Goal: Check status: Check status

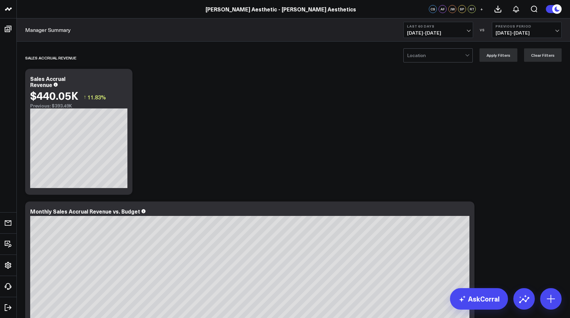
click at [466, 62] on div "Location" at bounding box center [438, 55] width 69 height 14
click at [459, 70] on div "[PERSON_NAME] Aesthetics" at bounding box center [438, 72] width 69 height 19
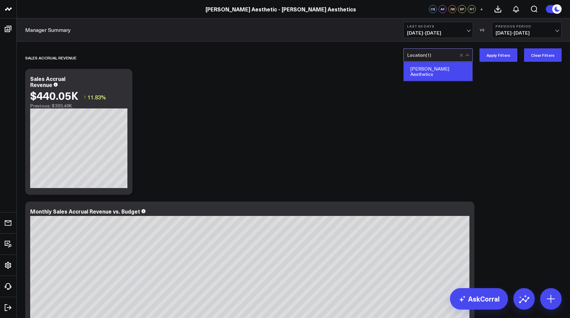
click at [510, 59] on button "Apply Filters" at bounding box center [499, 54] width 38 height 13
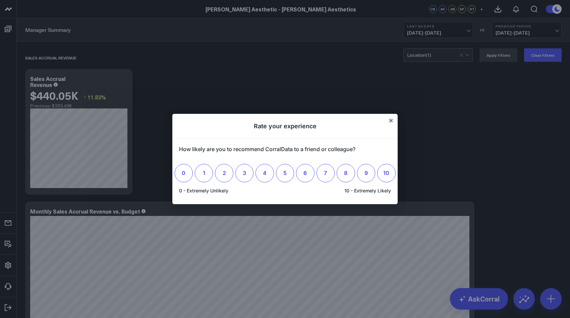
click at [391, 121] on icon "Close" at bounding box center [391, 120] width 3 height 3
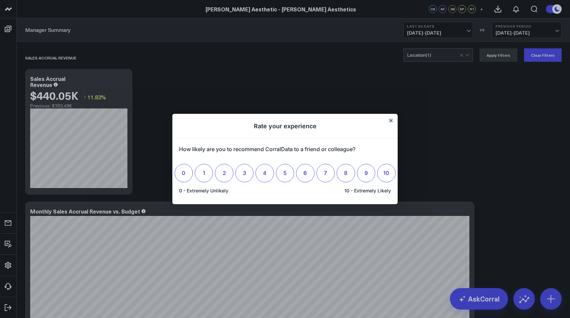
click at [392, 119] on icon "Close" at bounding box center [391, 120] width 3 height 3
